Goal: Information Seeking & Learning: Find specific fact

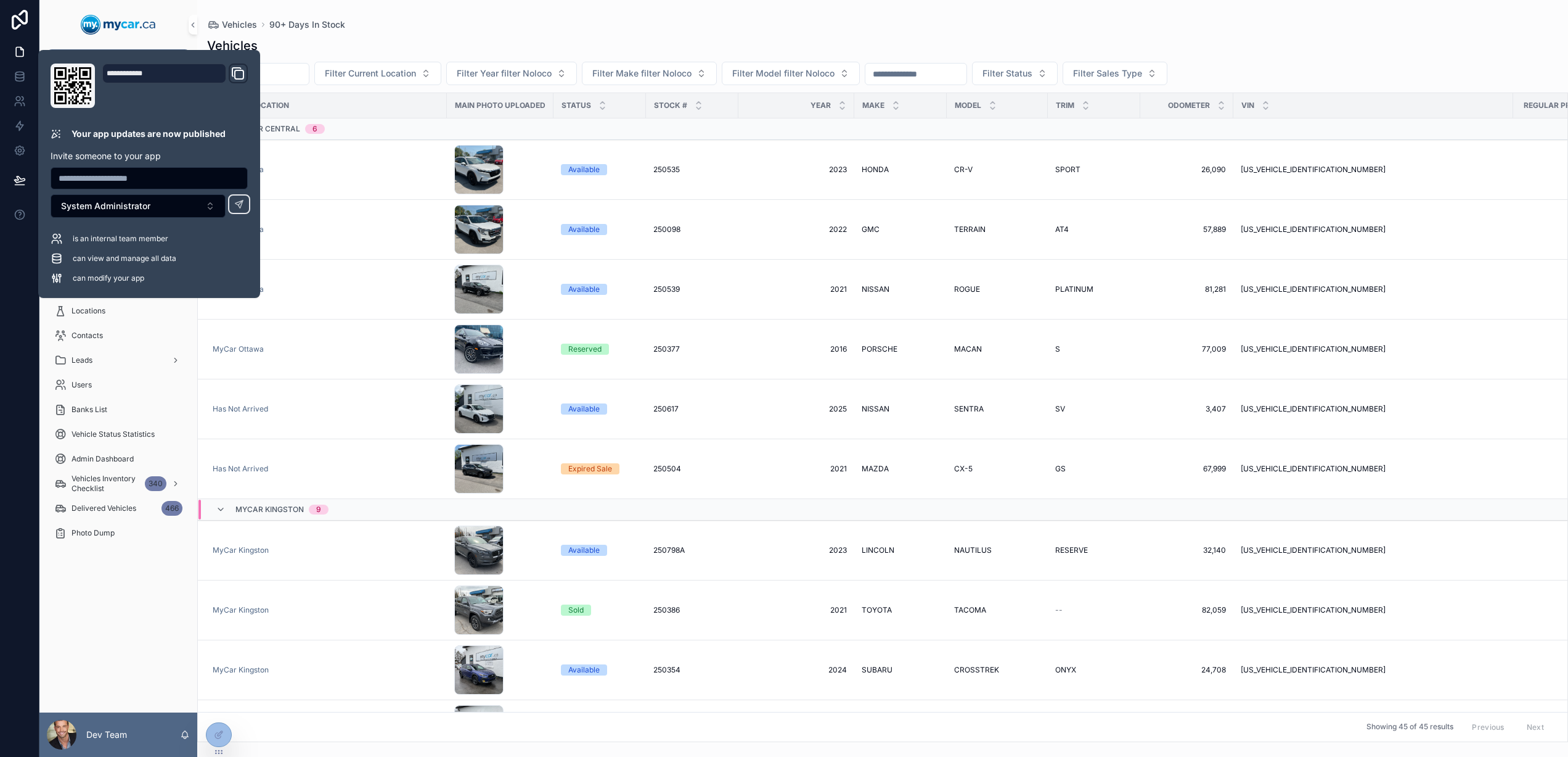
click at [416, 25] on div "Vehicles 90+ Days In Stock" at bounding box center [882, 24] width 1351 height 10
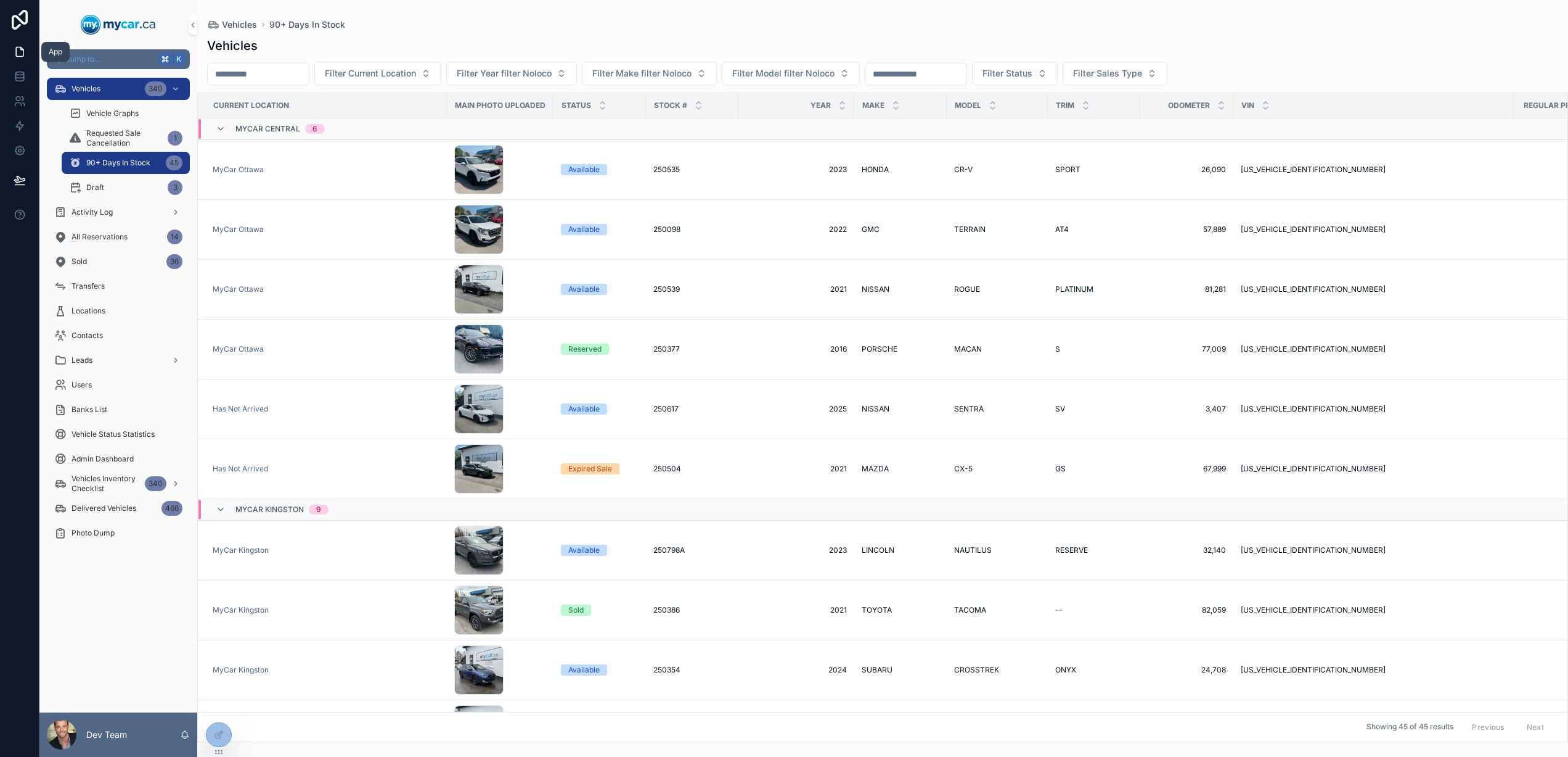
click at [18, 48] on icon at bounding box center [19, 52] width 12 height 12
click at [940, 72] on input "scrollable content" at bounding box center [915, 73] width 101 height 17
paste input "******"
type input "******"
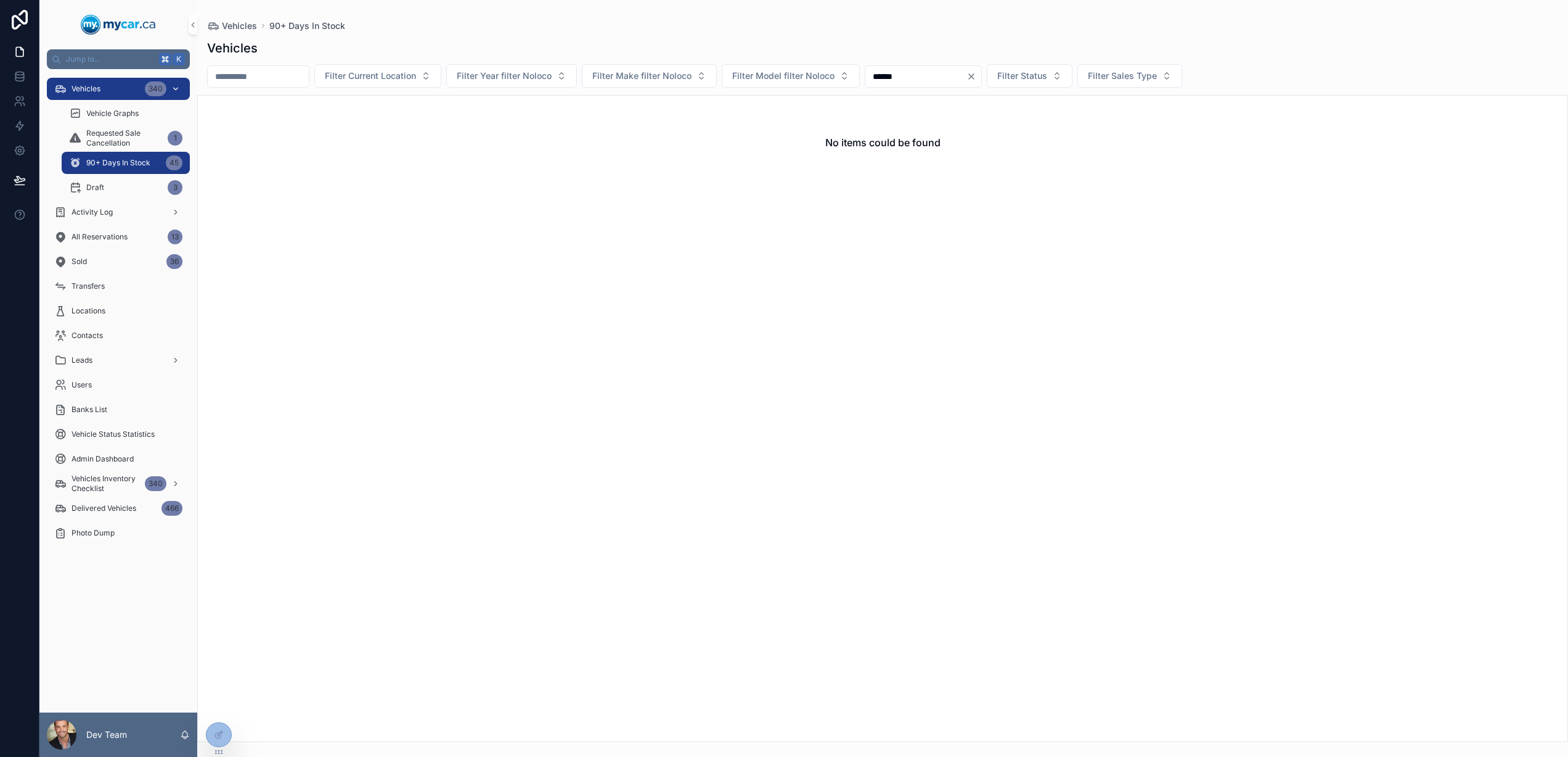
click at [89, 89] on span "Vehicles" at bounding box center [86, 89] width 29 height 10
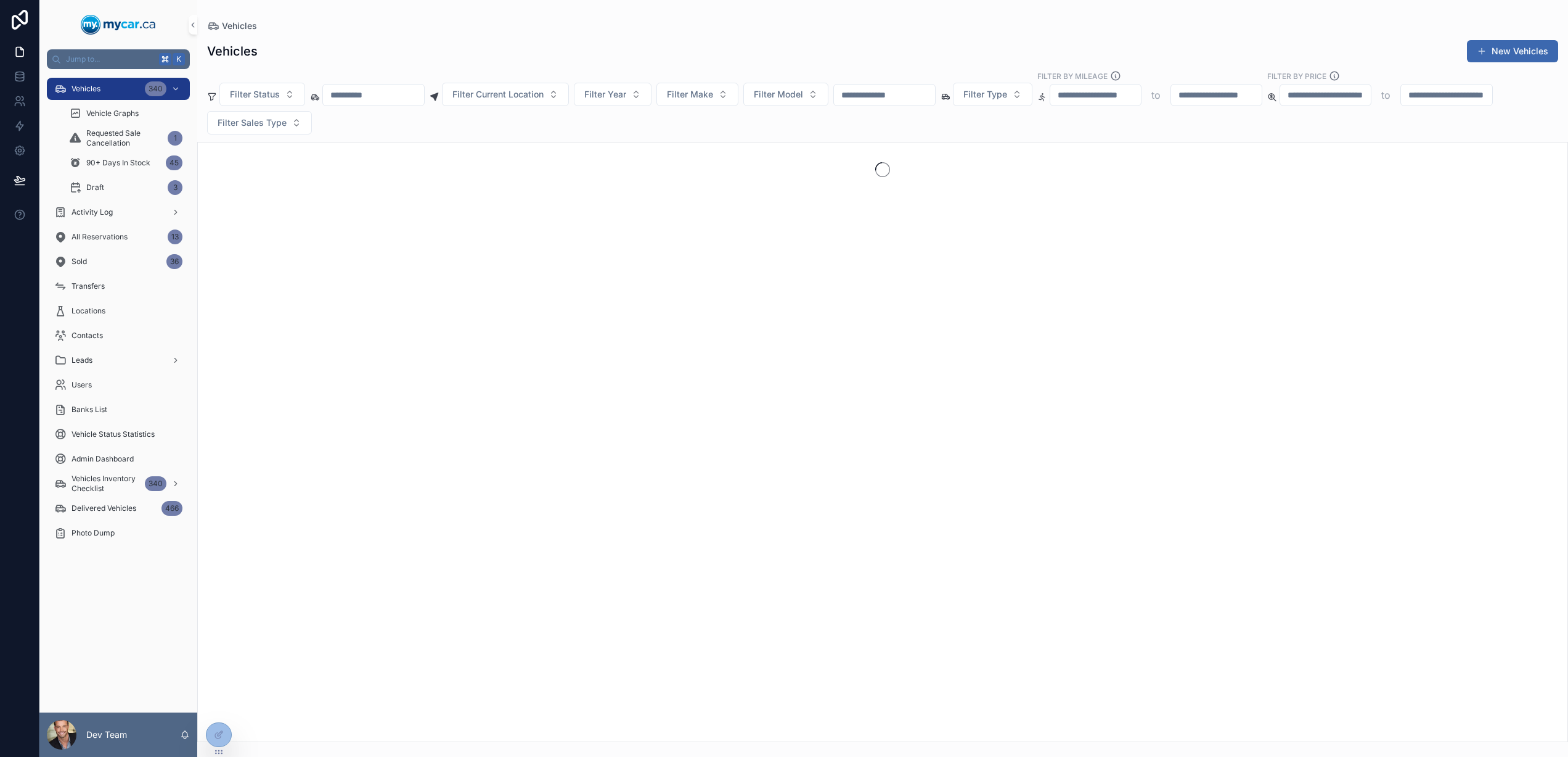
click at [906, 91] on input "scrollable content" at bounding box center [884, 94] width 101 height 17
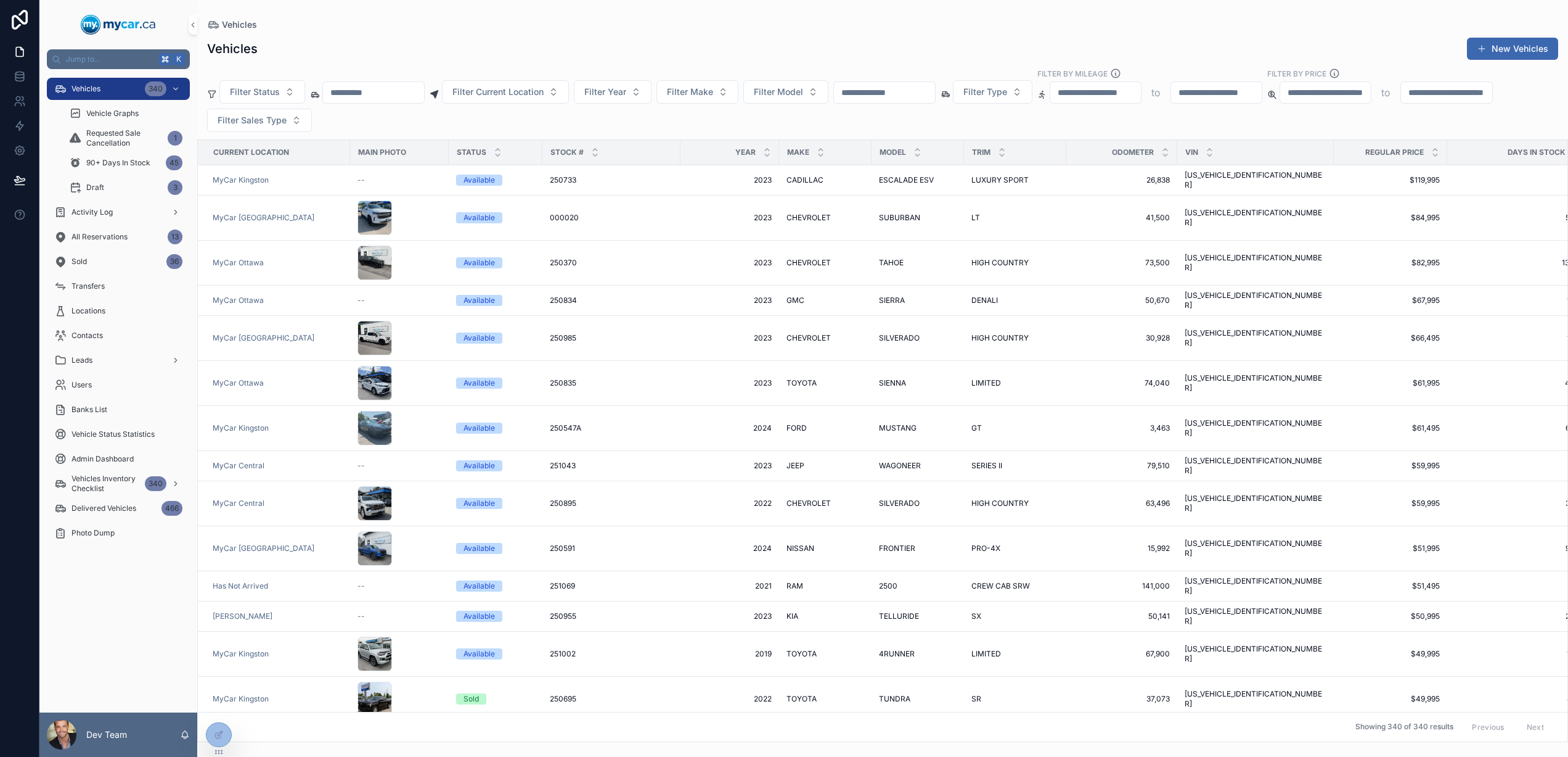
click at [901, 96] on input "scrollable content" at bounding box center [884, 92] width 101 height 17
paste input "******"
type input "******"
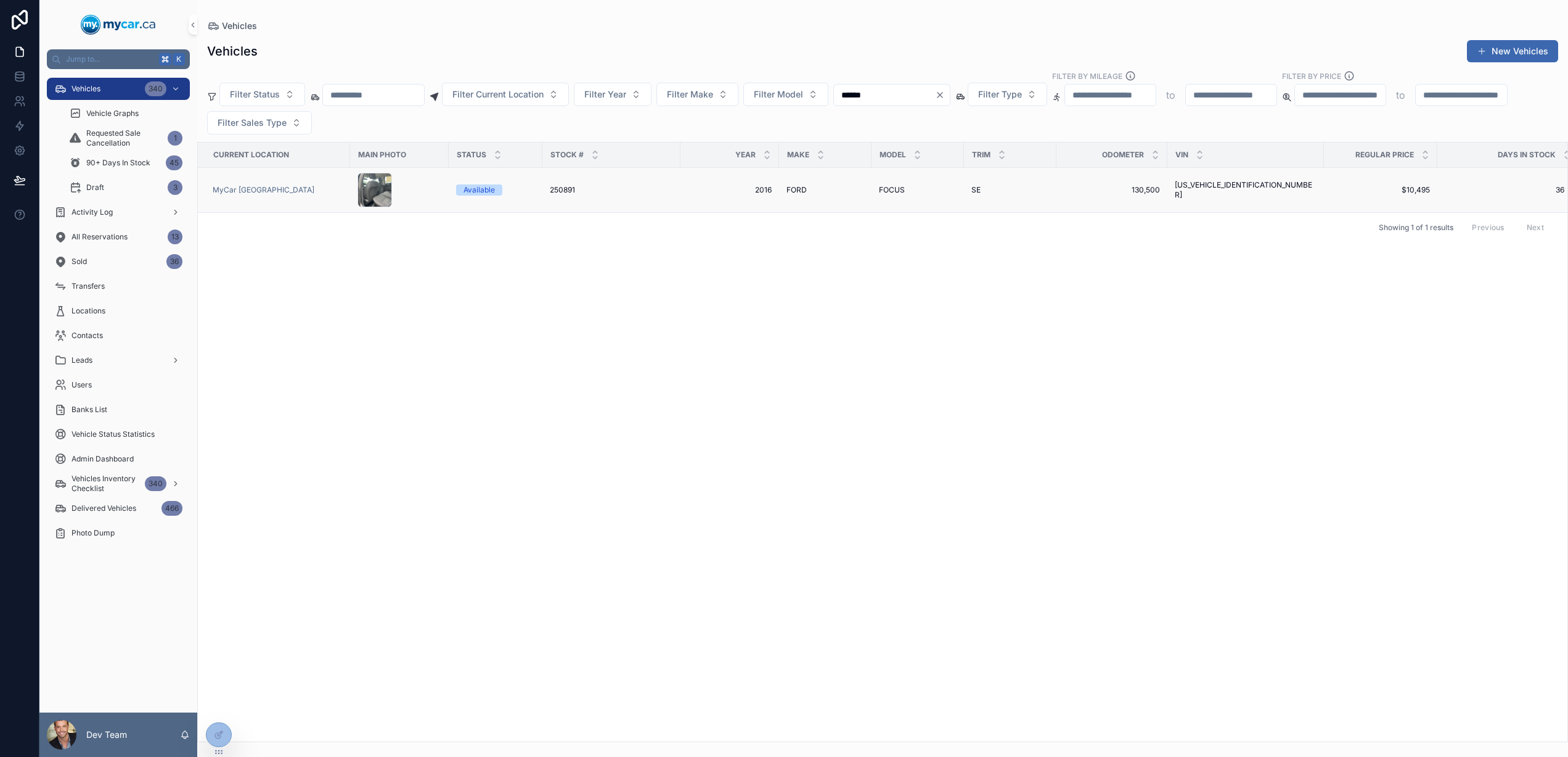
click at [717, 191] on span "2016" at bounding box center [730, 189] width 84 height 10
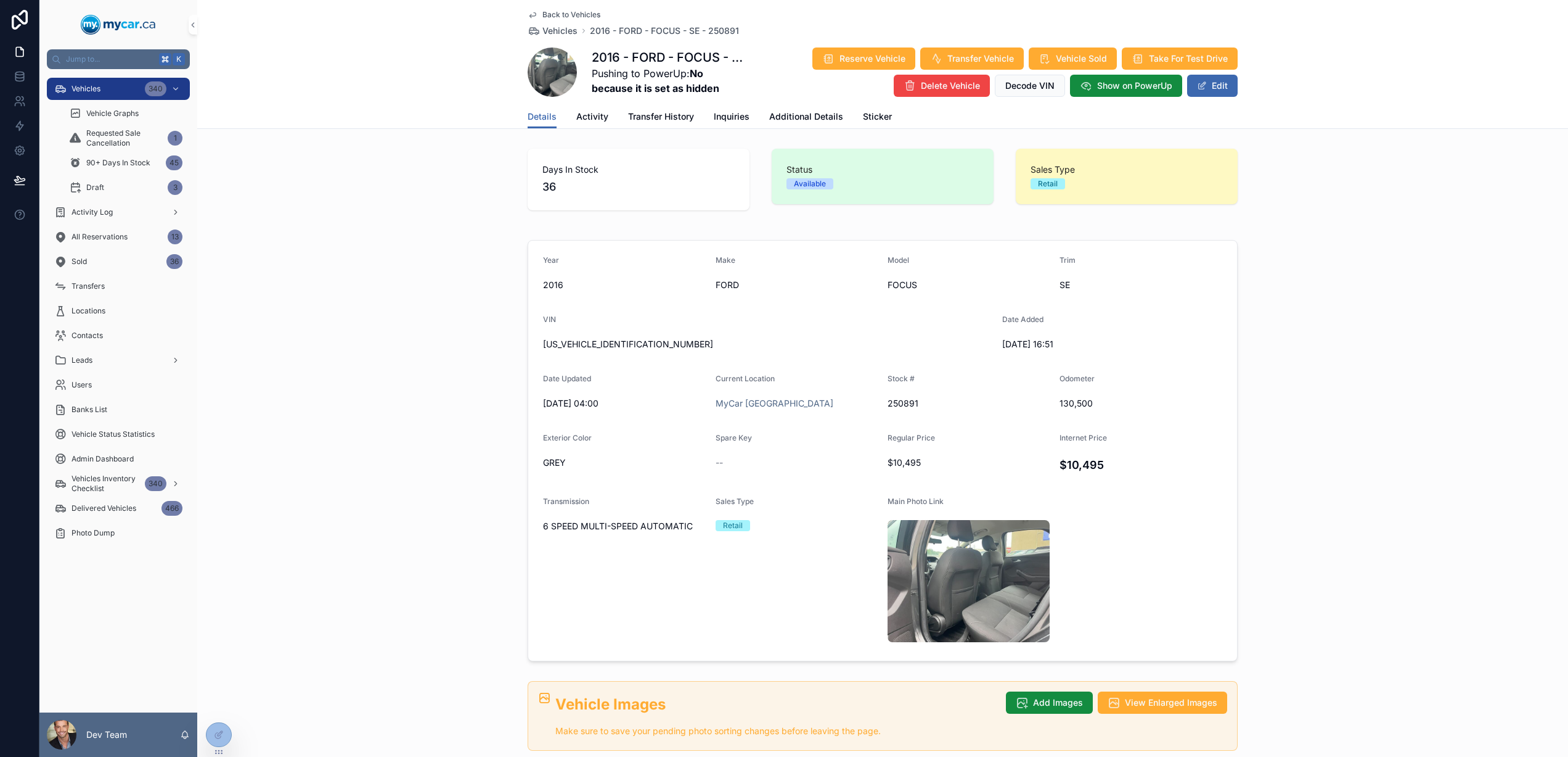
click at [560, 341] on span "1FADP3K25GL366418" at bounding box center [768, 343] width 450 height 12
copy span "1FADP3K25GL366418"
click at [557, 10] on span "Back to Vehicles" at bounding box center [571, 15] width 58 height 10
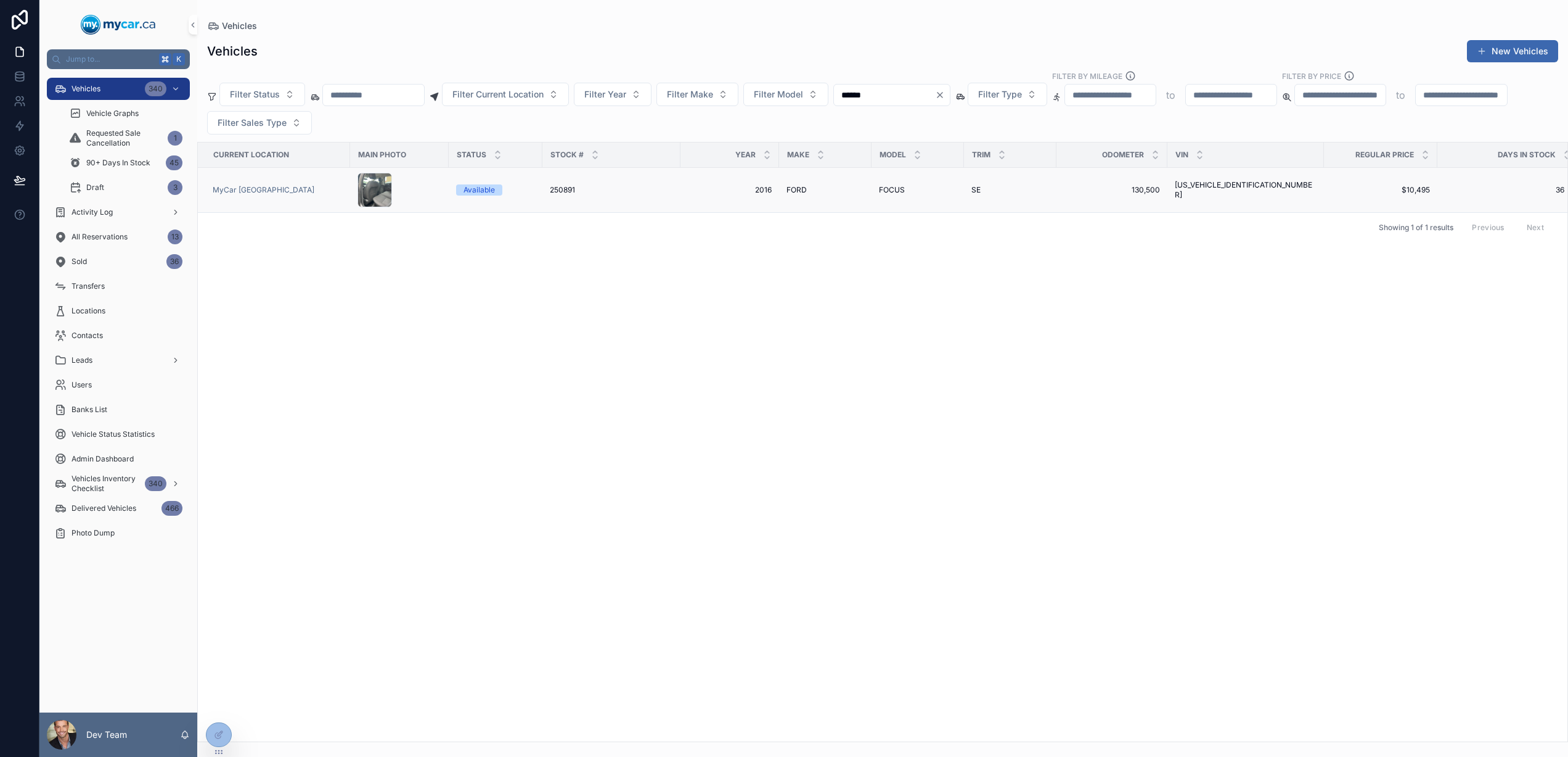
click at [652, 188] on div "250891 250891" at bounding box center [611, 189] width 123 height 10
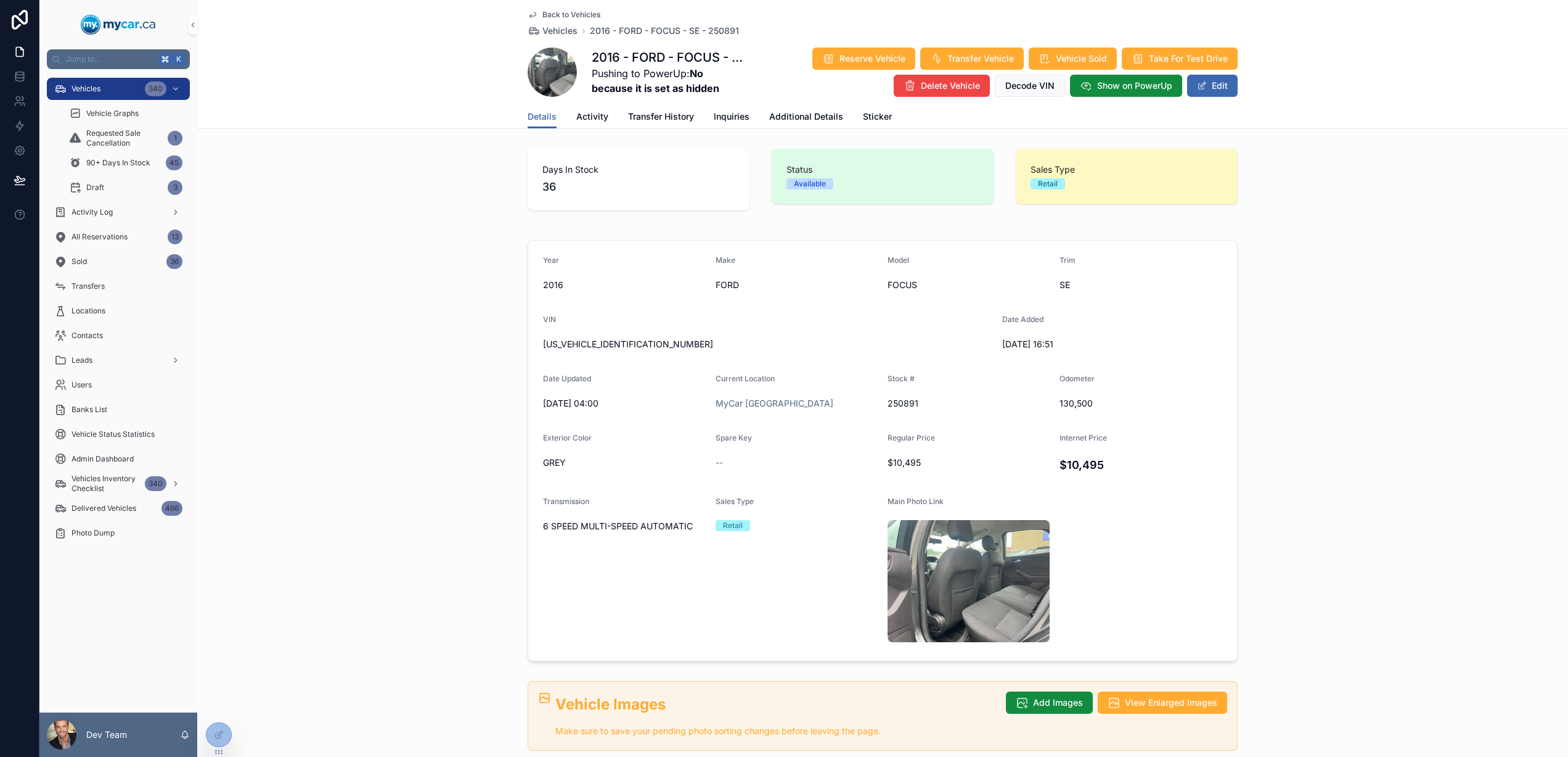
click at [720, 285] on span "FORD" at bounding box center [797, 285] width 163 height 12
copy span "FORD"
click at [896, 287] on span "FOCUS" at bounding box center [969, 285] width 162 height 12
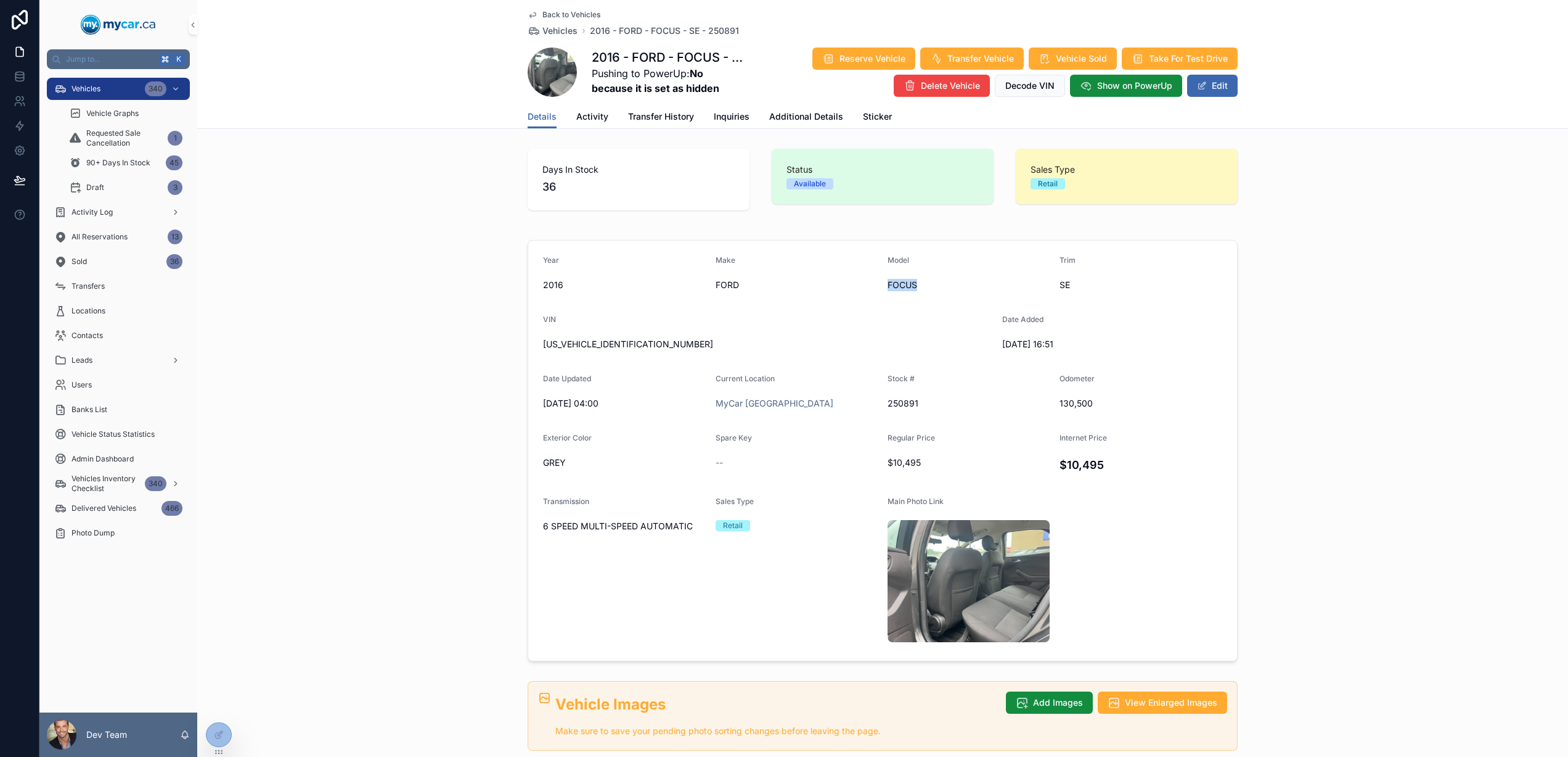
copy span "FOCUS"
click at [453, 276] on div "Year 2016 Make FORD Model FOCUS Trim SE VIN 1FADP3K25GL366418 Date Added 07/07/…" at bounding box center [882, 450] width 1371 height 431
click at [578, 15] on span "Back to Vehicles" at bounding box center [571, 15] width 58 height 10
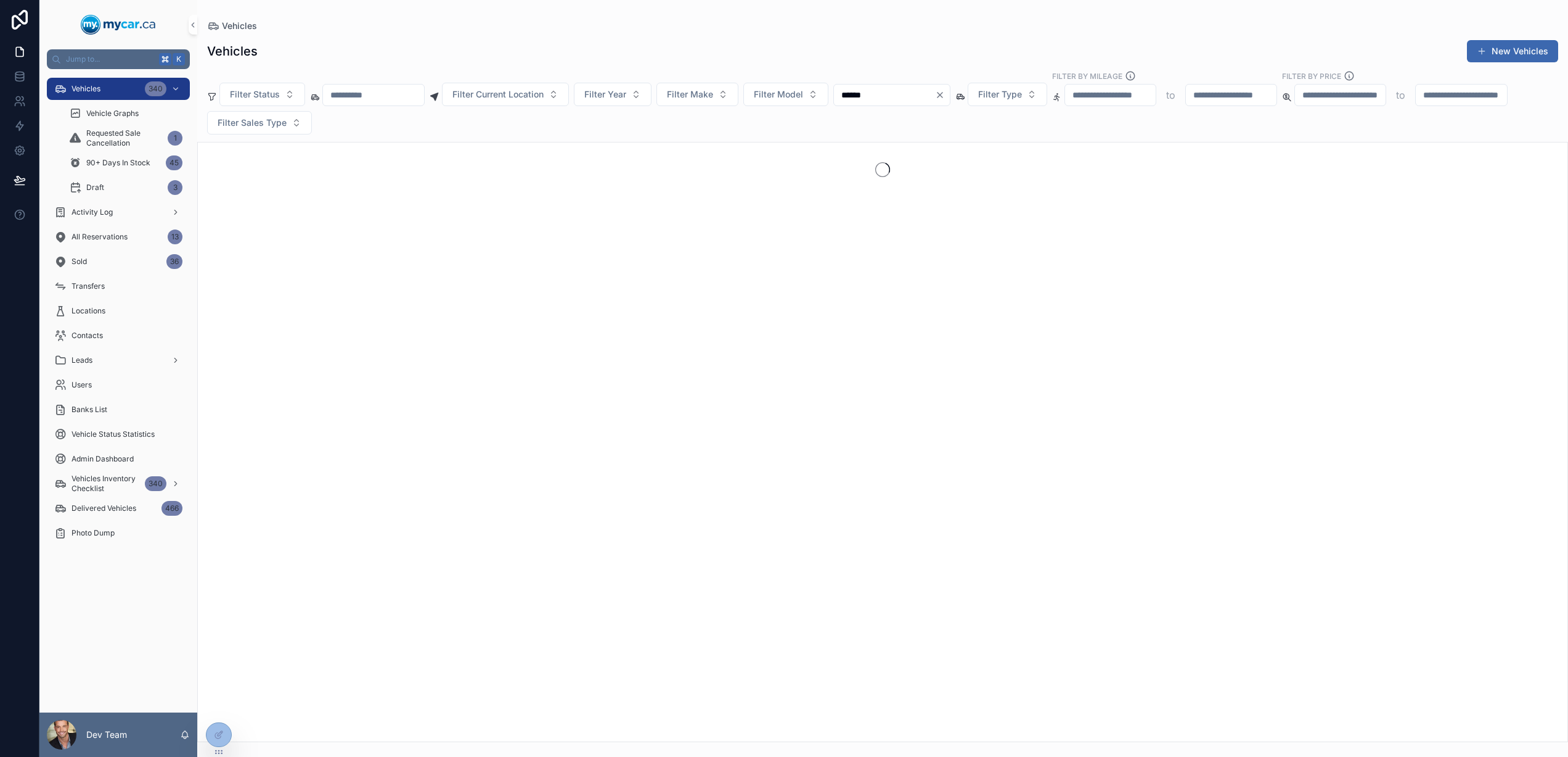
click at [898, 98] on input "******" at bounding box center [884, 94] width 101 height 17
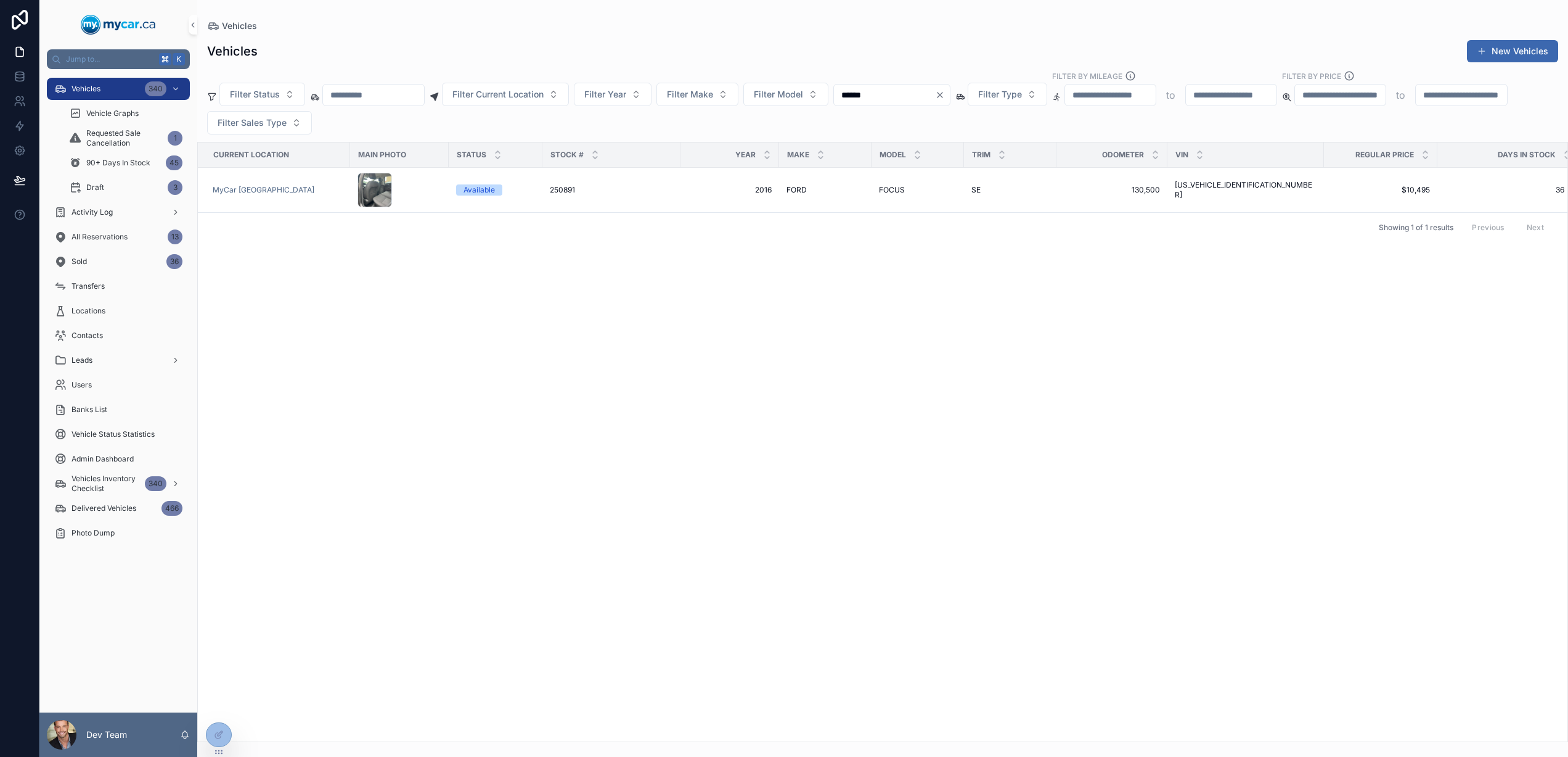
click at [898, 98] on input "******" at bounding box center [884, 94] width 101 height 17
paste input "scrollable content"
type input "******"
click at [824, 192] on span "CHEVROLET" at bounding box center [808, 189] width 44 height 10
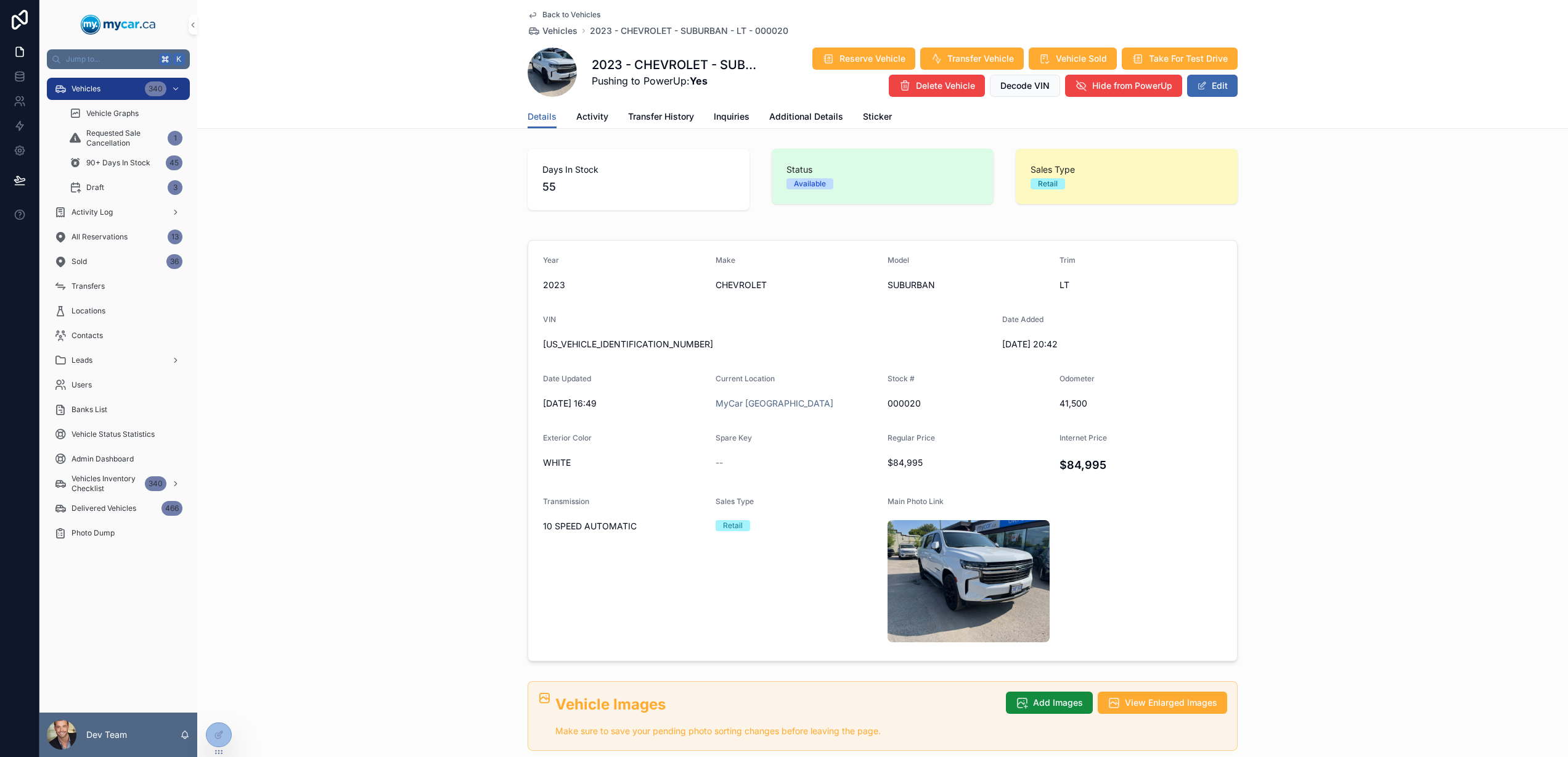
click at [728, 293] on div "CHEVROLET" at bounding box center [797, 285] width 163 height 19
click at [730, 287] on span "CHEVROLET" at bounding box center [797, 285] width 163 height 12
copy span "CHEVROLET"
click at [552, 281] on span "2023" at bounding box center [624, 285] width 163 height 12
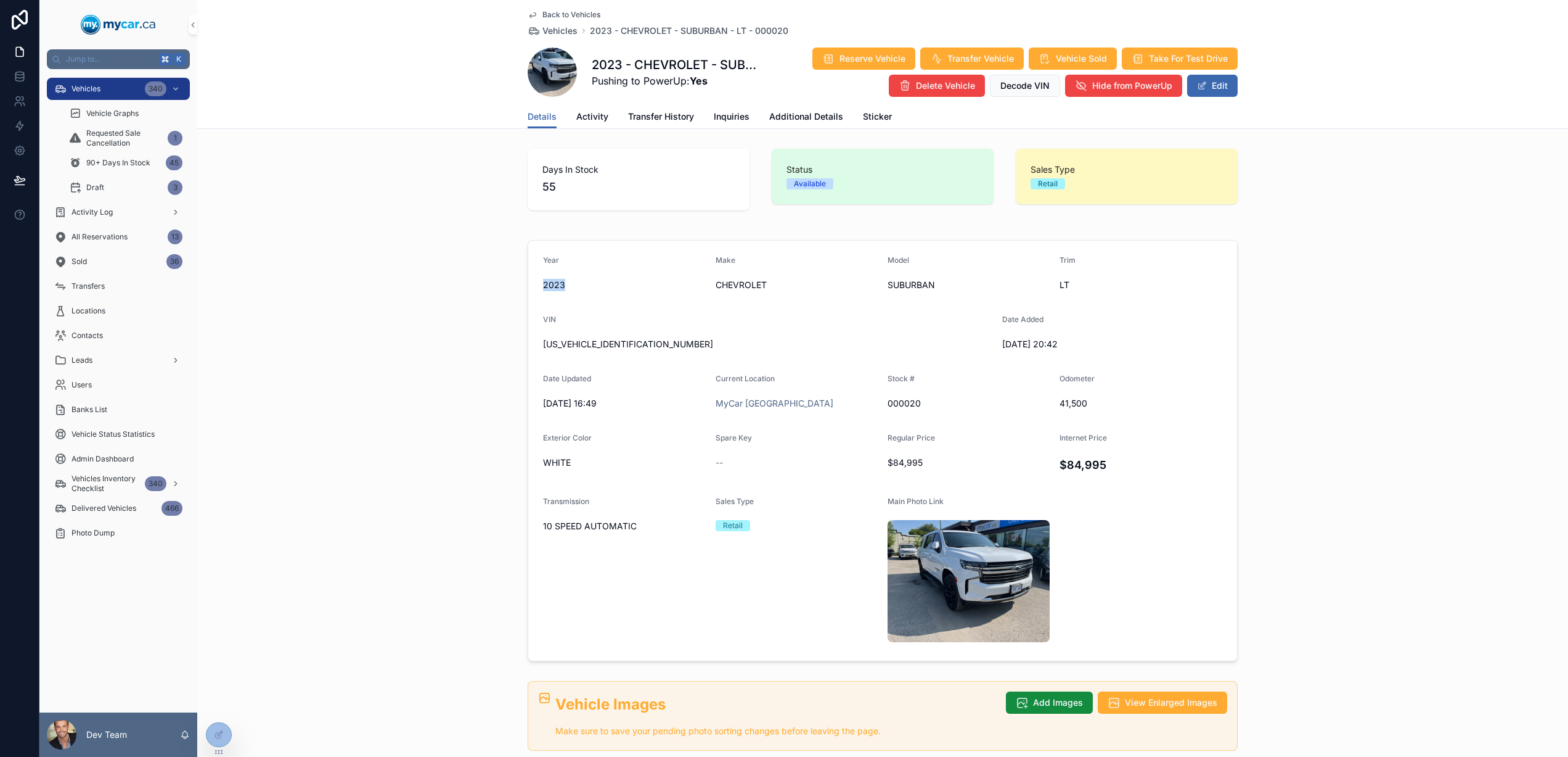
click at [552, 281] on span "2023" at bounding box center [624, 285] width 163 height 12
copy span "2023"
click at [1069, 403] on span "41,500" at bounding box center [1141, 403] width 163 height 12
click at [1070, 403] on span "41,500" at bounding box center [1141, 403] width 163 height 12
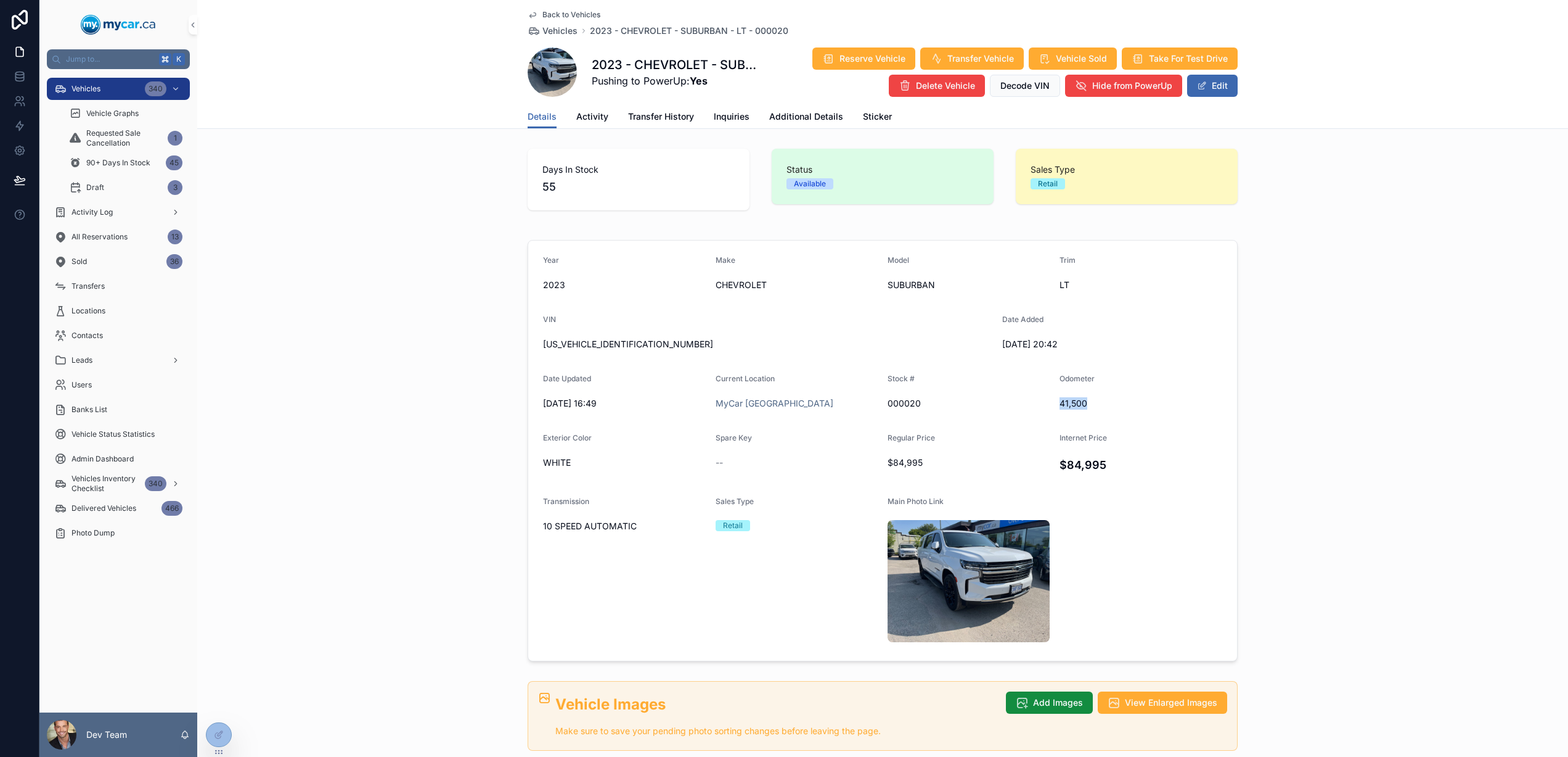
copy span "41,500"
click at [884, 190] on div "Status Available" at bounding box center [882, 176] width 222 height 56
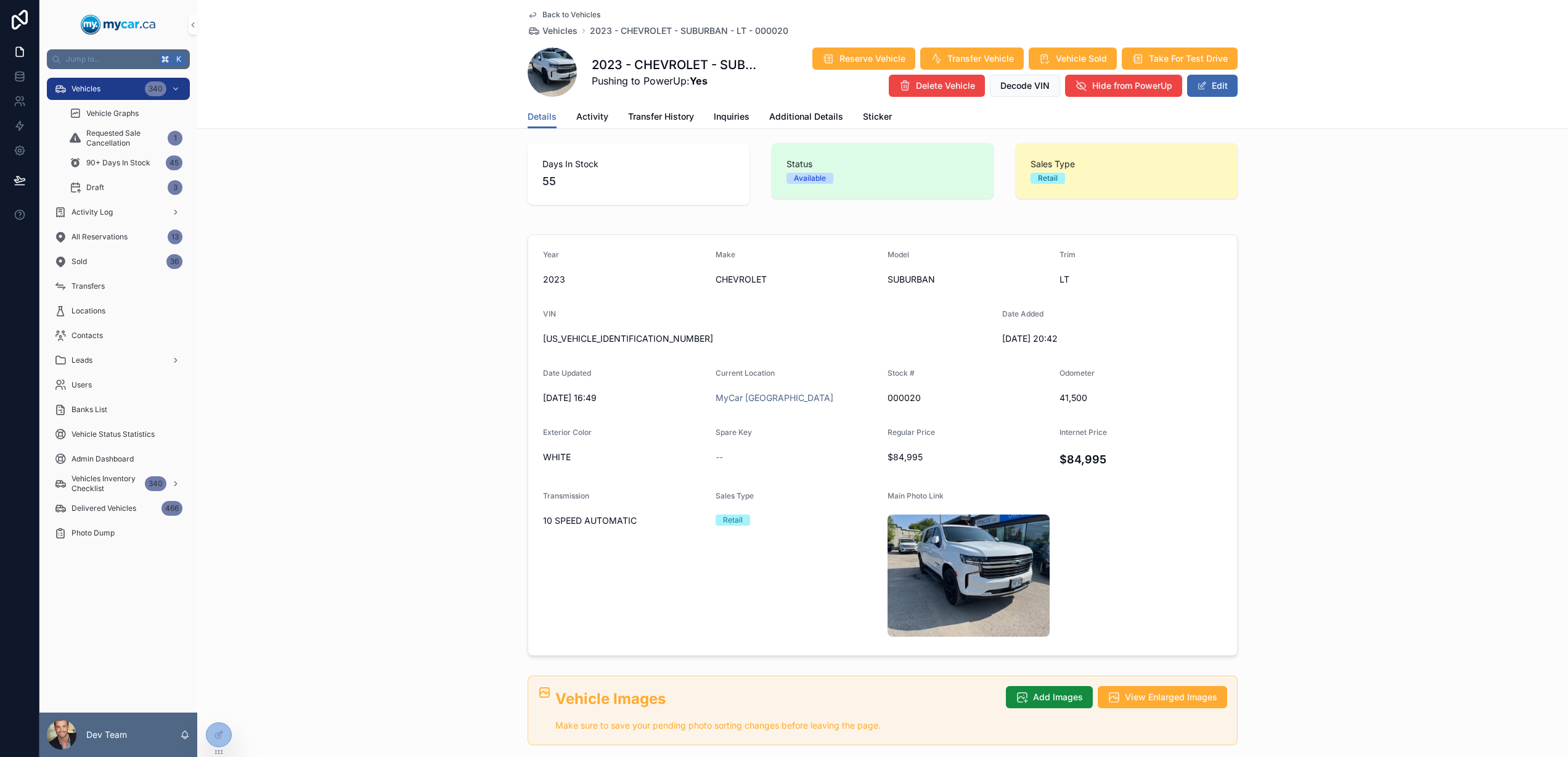
scroll to position [8, 0]
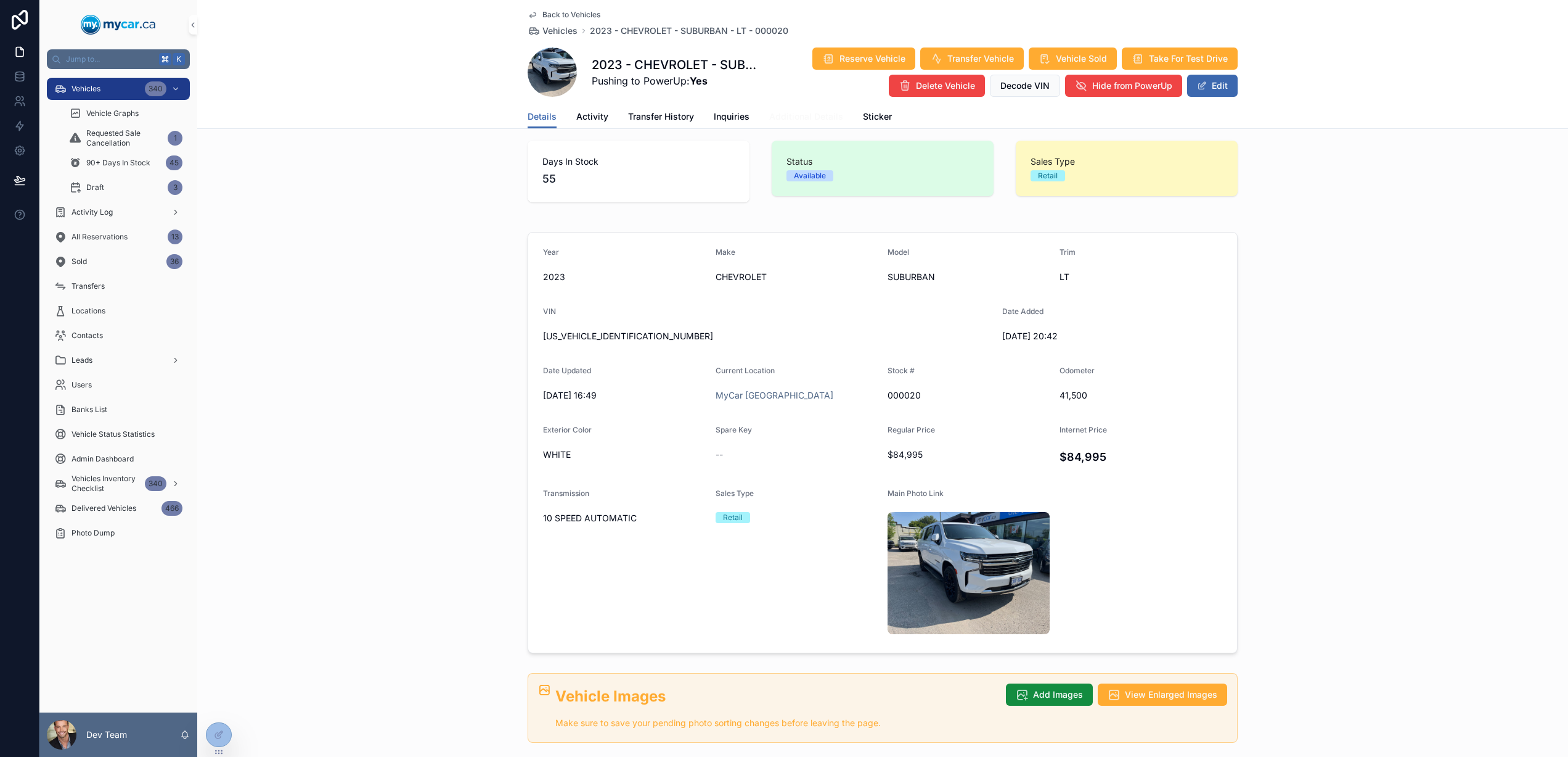
click at [789, 114] on span "Additional Details" at bounding box center [807, 116] width 74 height 12
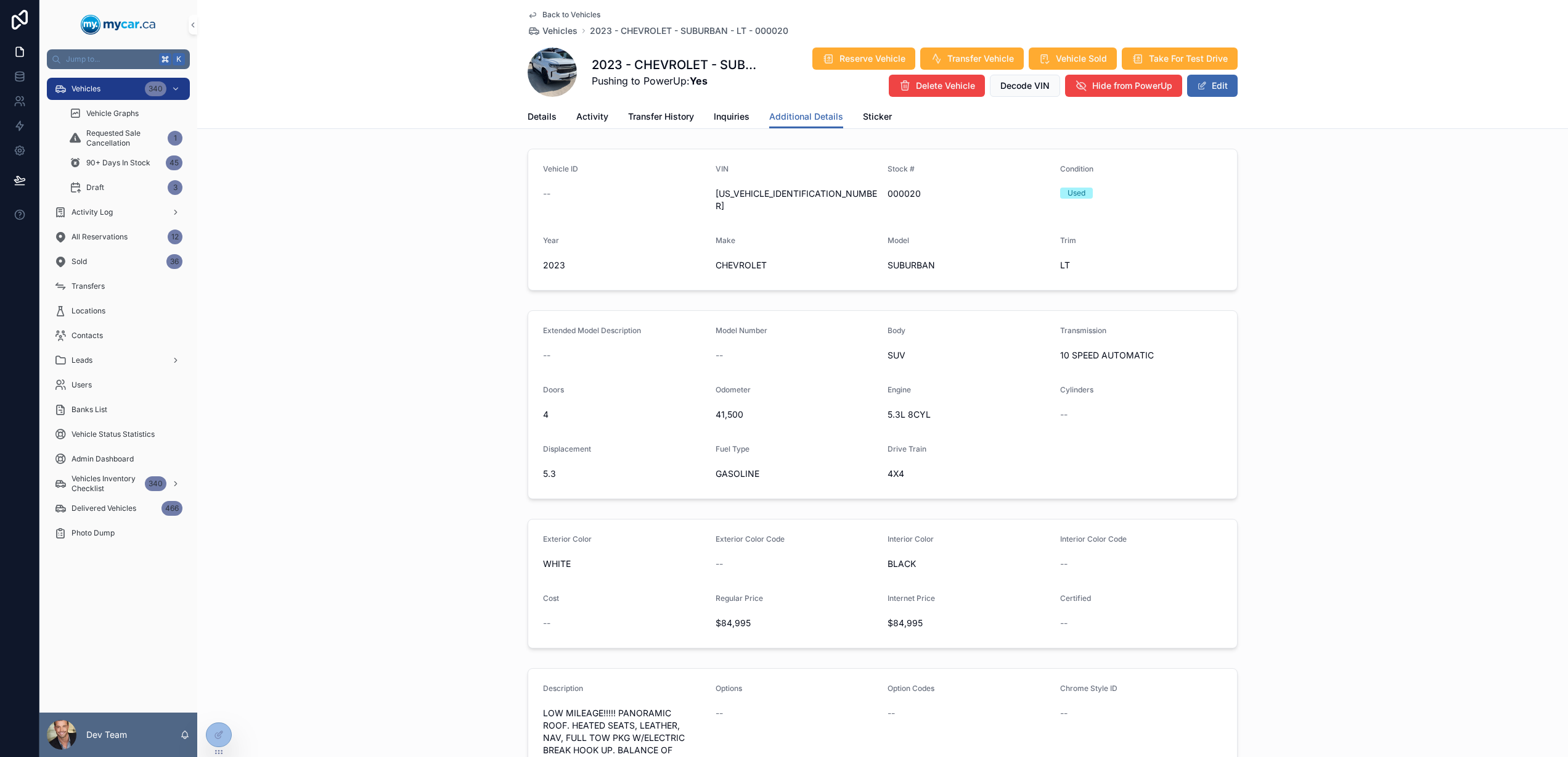
scroll to position [18, 0]
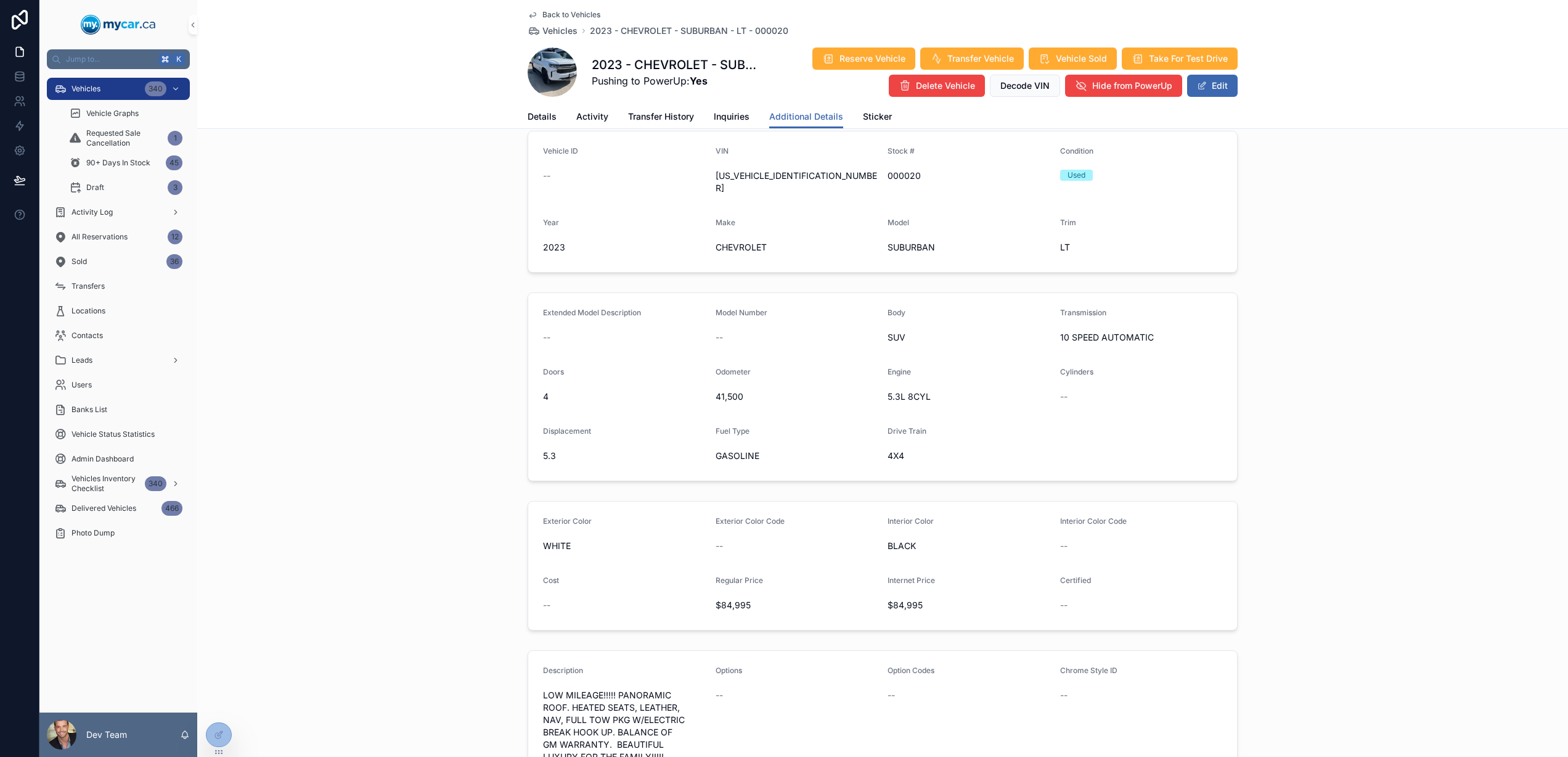
click at [897, 179] on span "000020" at bounding box center [969, 175] width 163 height 12
copy span "000020"
